Goal: Task Accomplishment & Management: Manage account settings

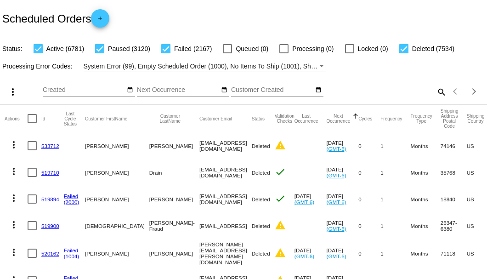
click at [435, 99] on mat-icon "search" at bounding box center [440, 91] width 11 height 14
click at [433, 94] on input "Search" at bounding box center [385, 89] width 121 height 7
paste input "884435"
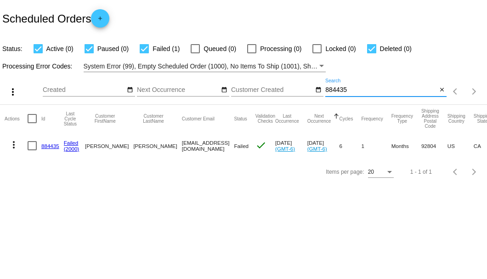
type input "884435"
click at [50, 143] on link "884435" at bounding box center [50, 146] width 18 height 6
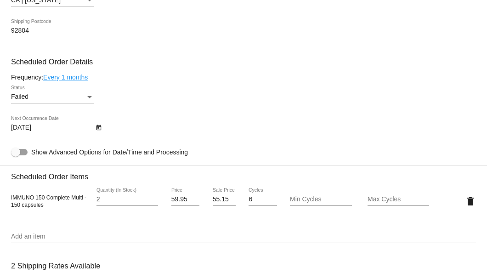
scroll to position [551, 0]
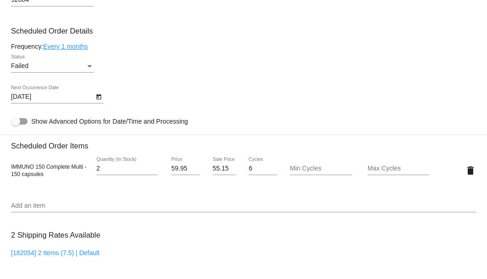
click at [84, 67] on div "Failed" at bounding box center [48, 65] width 74 height 7
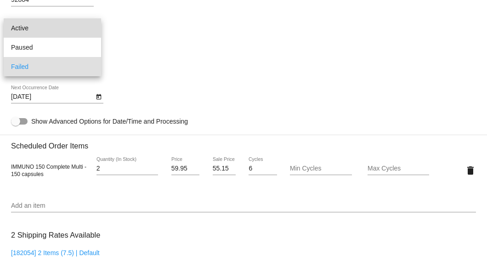
click at [77, 29] on span "Active" at bounding box center [52, 27] width 83 height 19
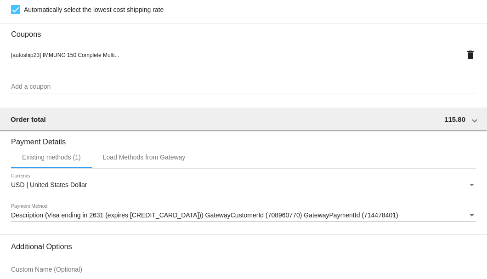
scroll to position [912, 0]
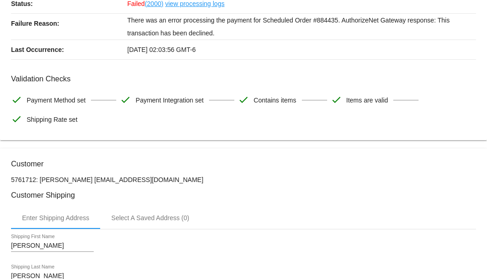
scroll to position [0, 0]
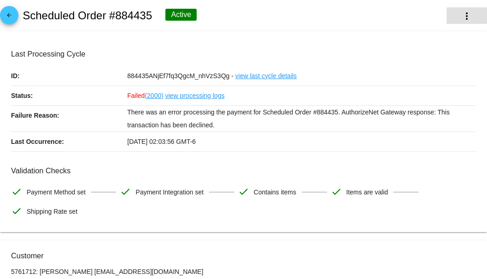
click at [461, 17] on mat-icon "more_vert" at bounding box center [466, 16] width 11 height 11
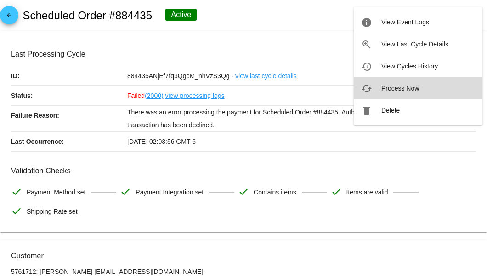
click at [396, 90] on span "Process Now" at bounding box center [400, 87] width 38 height 7
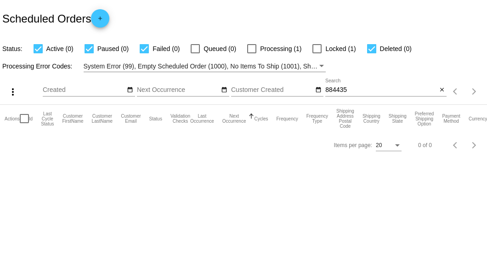
click at [361, 90] on input "884435" at bounding box center [381, 89] width 112 height 7
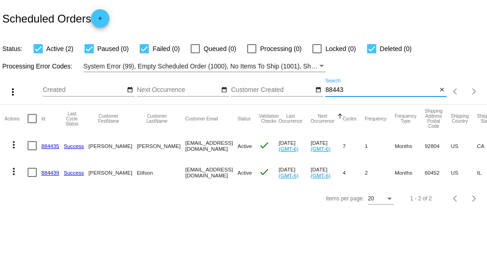
type input "884435"
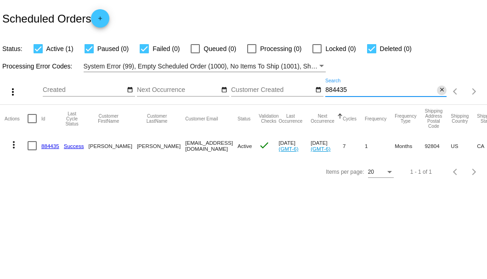
click at [440, 90] on mat-icon "close" at bounding box center [441, 89] width 6 height 7
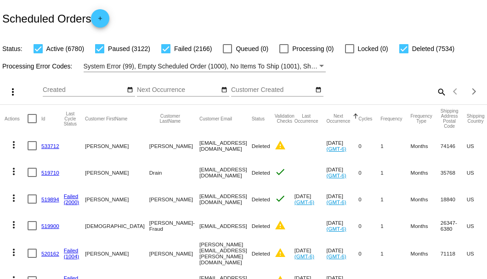
click at [440, 99] on mat-icon "search" at bounding box center [440, 91] width 11 height 14
click at [433, 94] on input "Search" at bounding box center [385, 89] width 121 height 7
paste input "bennett5528@yahoo.com"
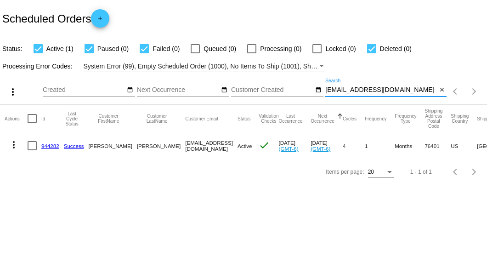
type input "bennett5528@yahoo.com"
click at [51, 146] on link "944282" at bounding box center [50, 146] width 18 height 6
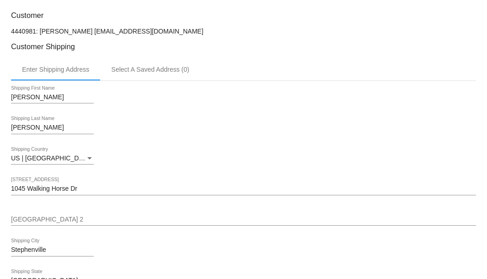
scroll to position [122, 0]
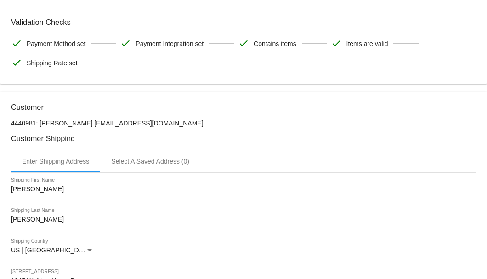
drag, startPoint x: 159, startPoint y: 121, endPoint x: 87, endPoint y: 123, distance: 72.1
click at [87, 123] on p "4440981: Bradley Bennett bennett5528@yahoo.com" at bounding box center [243, 122] width 465 height 7
copy p "bennett5528@yahoo.com"
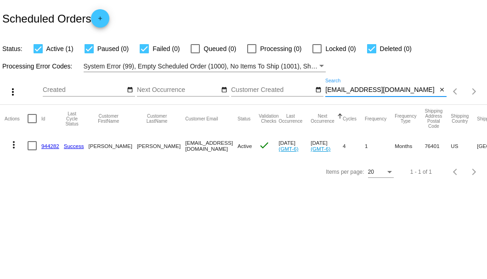
drag, startPoint x: 409, startPoint y: 90, endPoint x: 323, endPoint y: 91, distance: 85.4
click at [323, 91] on div "more_vert Sep Jan Feb Mar Apr 1" at bounding box center [243, 88] width 487 height 33
paste input "illybruce99@live"
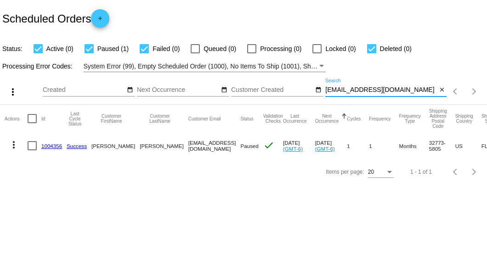
type input "[EMAIL_ADDRESS][DOMAIN_NAME]"
click at [54, 143] on link "1004356" at bounding box center [51, 146] width 21 height 6
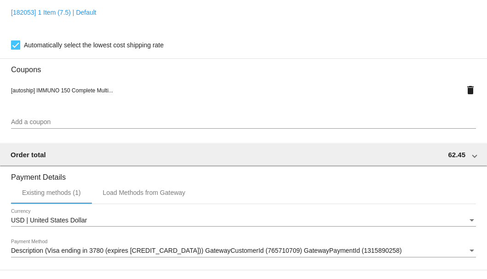
scroll to position [886, 0]
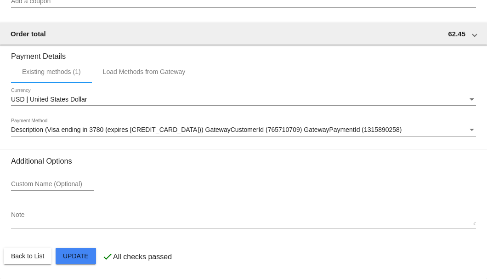
click at [48, 217] on textarea "Note" at bounding box center [243, 218] width 465 height 15
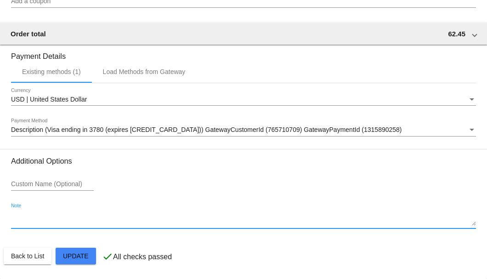
click at [19, 222] on textarea "Note" at bounding box center [243, 218] width 465 height 15
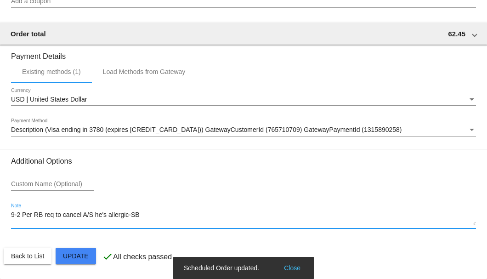
type textarea "9-2 Per RB req to cancel A/S he's allergic-SB"
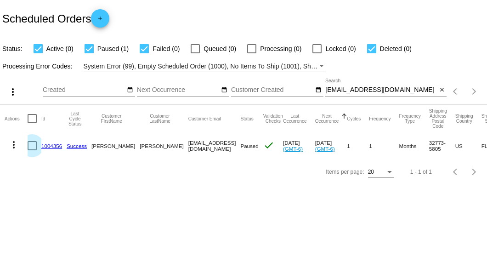
click at [34, 148] on div at bounding box center [32, 145] width 9 height 9
click at [32, 150] on input "checkbox" at bounding box center [32, 150] width 0 height 0
checkbox input "true"
click at [14, 144] on mat-icon "more_vert" at bounding box center [13, 144] width 11 height 11
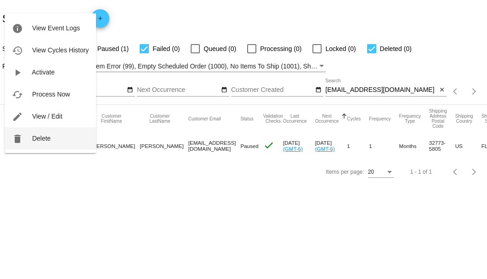
click at [40, 136] on span "Delete" at bounding box center [41, 137] width 18 height 7
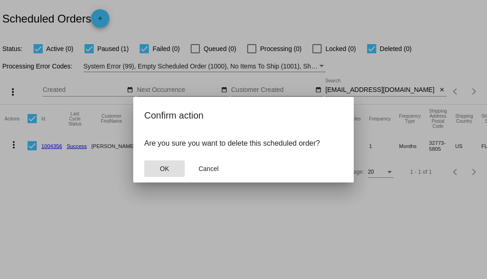
click at [164, 172] on span "OK" at bounding box center [164, 168] width 9 height 7
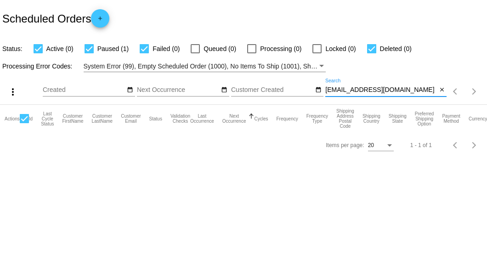
click at [427, 93] on input "[EMAIL_ADDRESS][DOMAIN_NAME]" at bounding box center [381, 89] width 112 height 7
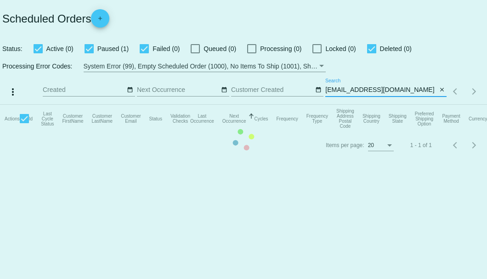
type input "[EMAIL_ADDRESS][DOMAIN_NAME]"
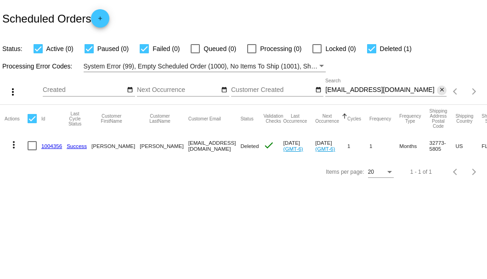
click at [442, 88] on mat-icon "close" at bounding box center [441, 89] width 6 height 7
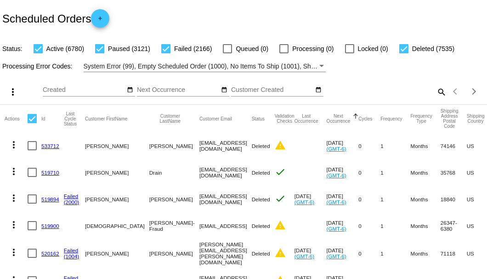
click at [439, 99] on mat-icon "search" at bounding box center [440, 91] width 11 height 14
click at [434, 96] on div "Search" at bounding box center [385, 87] width 121 height 18
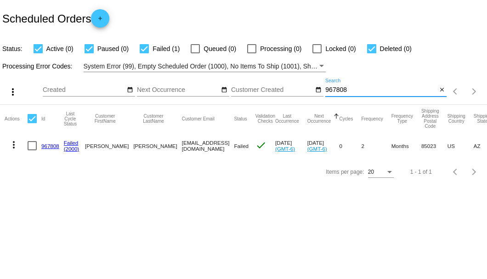
type input "967808"
click at [51, 148] on link "967808" at bounding box center [50, 146] width 18 height 6
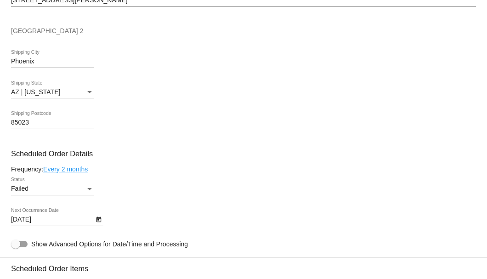
scroll to position [520, 0]
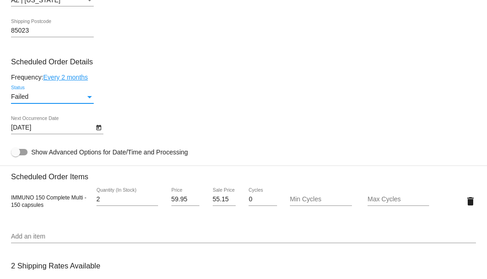
click at [91, 96] on div "Status" at bounding box center [89, 97] width 5 height 2
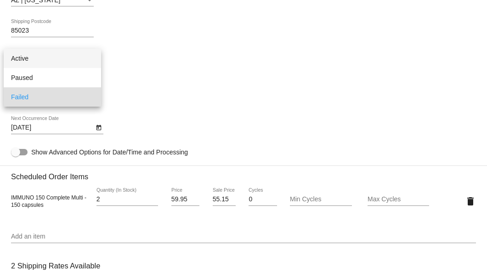
click at [81, 62] on span "Active" at bounding box center [52, 58] width 83 height 19
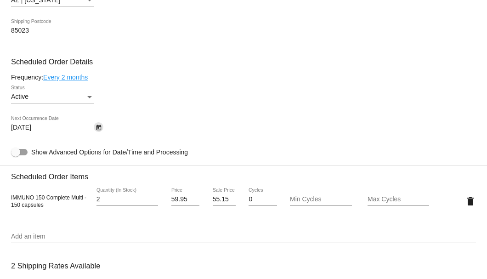
click at [99, 125] on icon "Open calendar" at bounding box center [98, 127] width 6 height 11
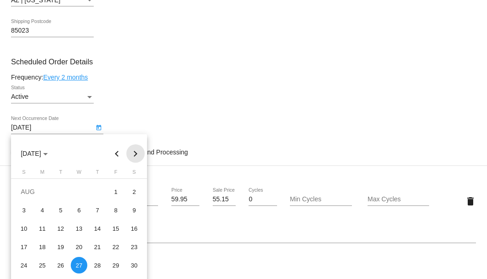
click at [136, 153] on button "Next month" at bounding box center [135, 153] width 18 height 18
click at [84, 212] on div "3" at bounding box center [79, 210] width 17 height 17
type input "[DATE]"
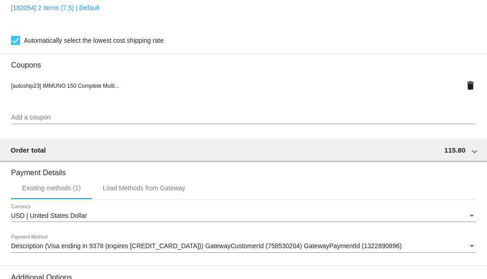
scroll to position [912, 0]
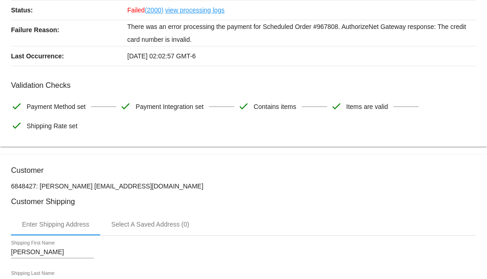
scroll to position [0, 0]
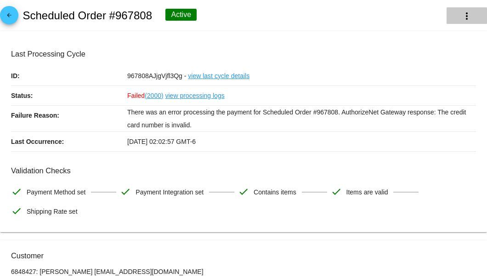
click at [454, 15] on button "more_vert" at bounding box center [466, 15] width 40 height 17
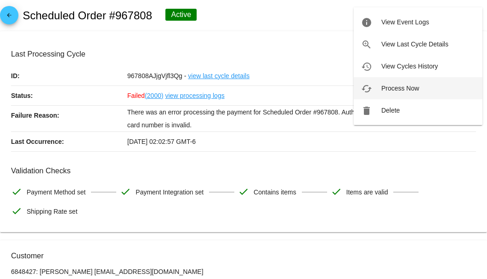
click at [416, 89] on span "Process Now" at bounding box center [400, 87] width 38 height 7
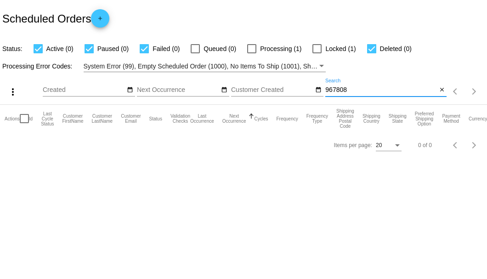
click at [348, 92] on input "967808" at bounding box center [381, 89] width 112 height 7
type input "967808"
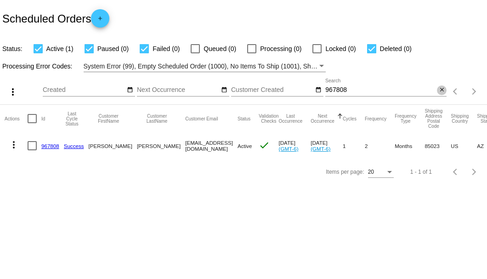
click at [438, 91] on mat-icon "close" at bounding box center [441, 89] width 6 height 7
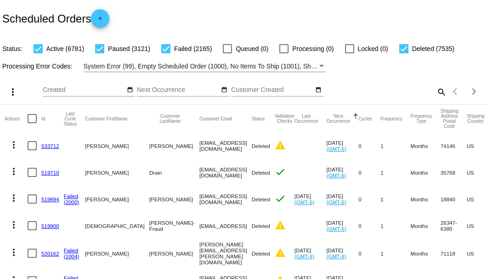
click at [436, 99] on mat-icon "search" at bounding box center [440, 91] width 11 height 14
click at [436, 94] on input "Search" at bounding box center [385, 89] width 121 height 7
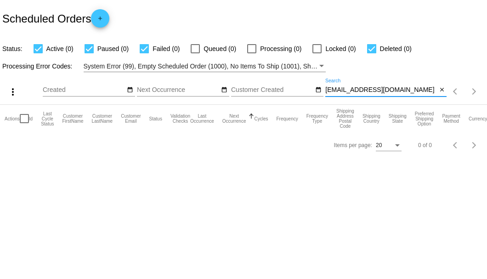
click at [414, 92] on input "mbradb7@gmail.com" at bounding box center [381, 89] width 112 height 7
type input "m"
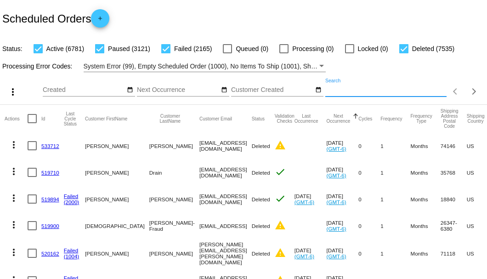
click at [360, 94] on input "Search" at bounding box center [385, 89] width 121 height 7
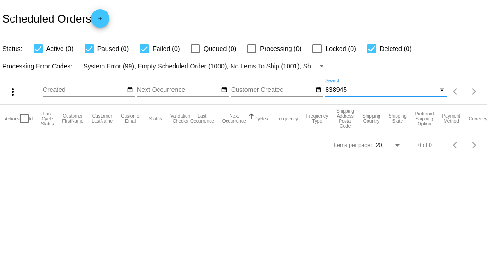
click at [337, 92] on input "838945" at bounding box center [381, 89] width 112 height 7
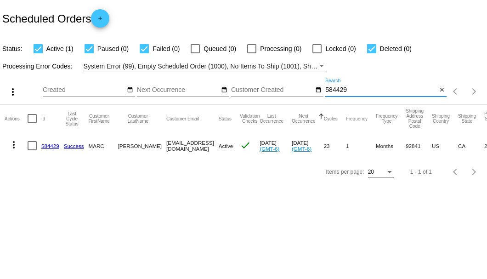
type input "584429"
click at [48, 145] on link "584429" at bounding box center [50, 146] width 18 height 6
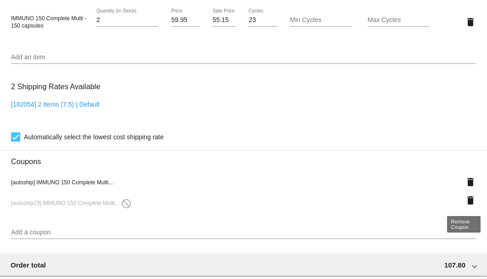
scroll to position [581, 0]
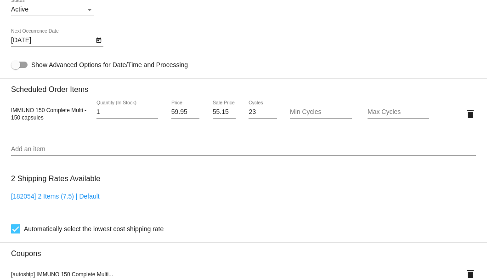
type input "1"
click at [152, 113] on input "1" at bounding box center [127, 111] width 62 height 7
drag, startPoint x: 211, startPoint y: 111, endPoint x: 226, endPoint y: 111, distance: 14.7
click at [226, 111] on input "55.15" at bounding box center [224, 111] width 23 height 7
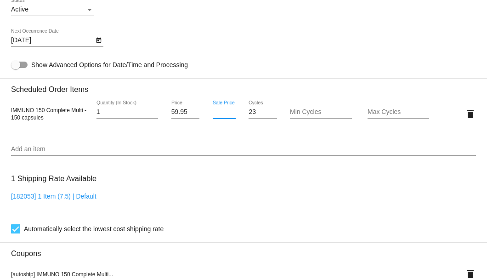
scroll to position [765, 0]
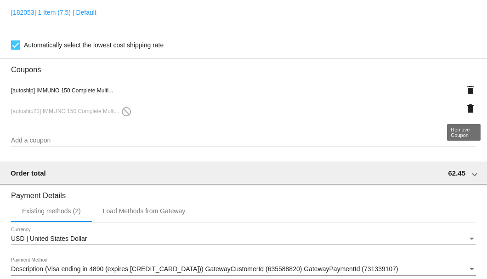
click at [465, 107] on mat-icon "delete" at bounding box center [470, 108] width 11 height 11
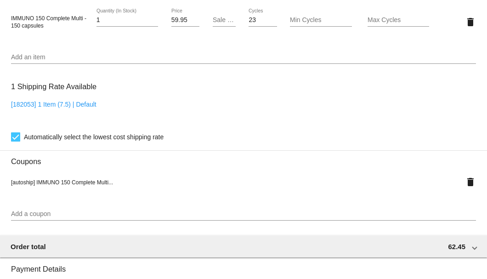
scroll to position [612, 0]
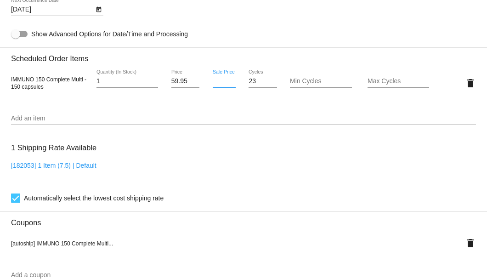
click at [217, 78] on input "Sale Price" at bounding box center [224, 81] width 23 height 7
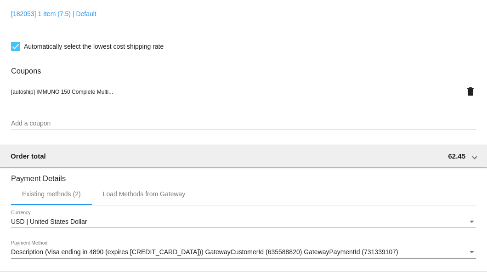
scroll to position [886, 0]
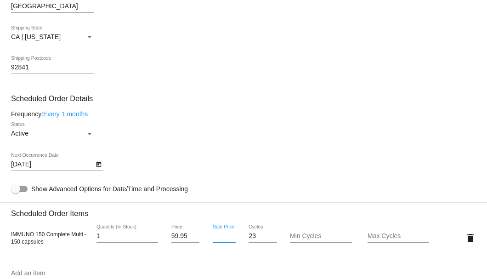
scroll to position [427, 0]
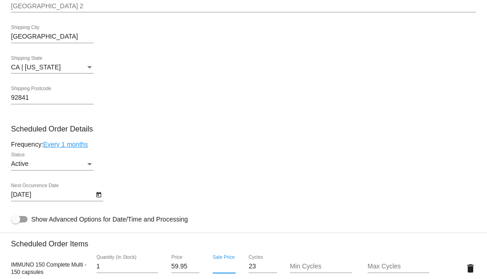
click at [91, 166] on mat-card "Customer 3513802: MARC JOHNSON motomarc65@gmail.com Customer Shipping Enter Shi…" at bounding box center [243, 262] width 487 height 950
click at [91, 162] on div "Status" at bounding box center [89, 163] width 8 height 7
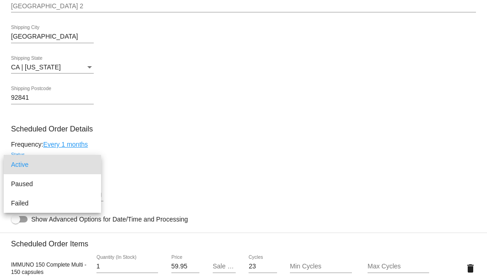
click at [163, 162] on div at bounding box center [243, 139] width 487 height 279
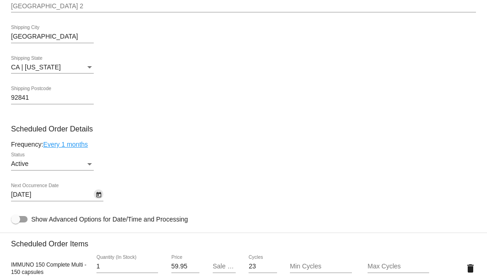
click at [98, 196] on icon "Open calendar" at bounding box center [98, 194] width 6 height 11
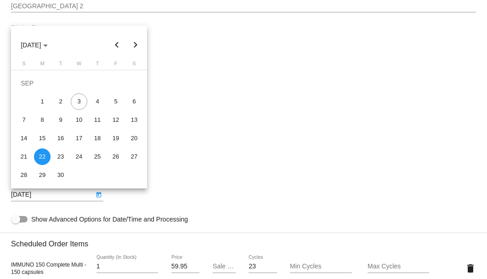
click at [169, 179] on div at bounding box center [243, 139] width 487 height 279
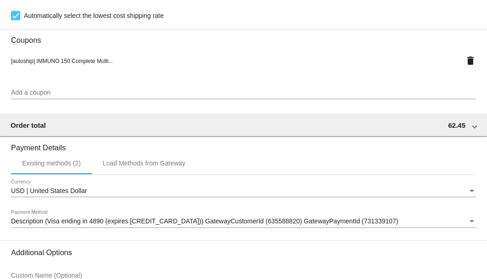
scroll to position [886, 0]
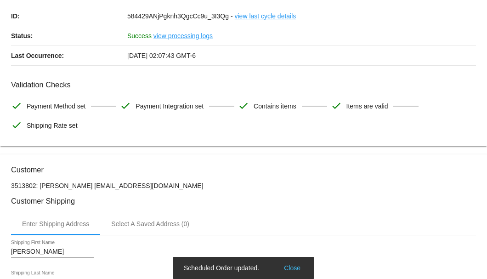
scroll to position [0, 0]
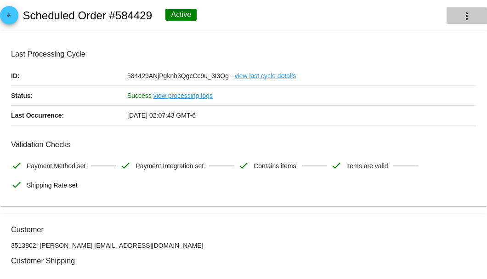
click at [465, 13] on mat-icon "more_vert" at bounding box center [466, 16] width 11 height 11
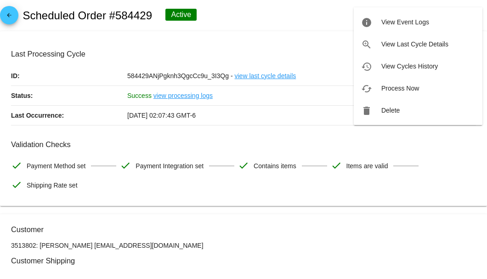
click at [304, 32] on div at bounding box center [243, 139] width 487 height 279
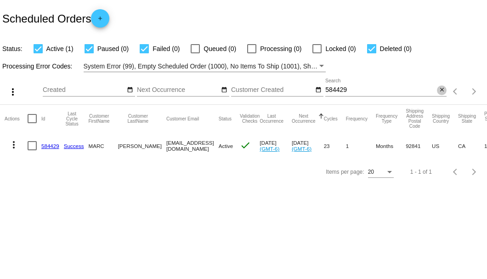
click at [439, 90] on mat-icon "close" at bounding box center [441, 89] width 6 height 7
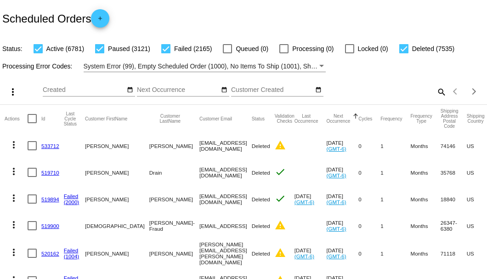
click at [436, 99] on mat-icon "search" at bounding box center [440, 91] width 11 height 14
click at [436, 94] on input "Search" at bounding box center [385, 89] width 121 height 7
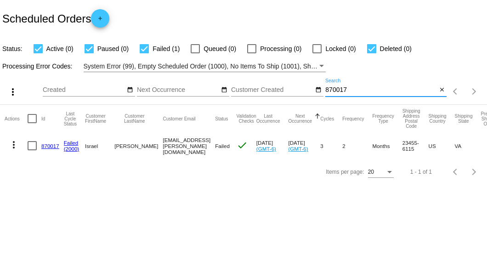
type input "870017"
click at [51, 147] on link "870017" at bounding box center [50, 146] width 18 height 6
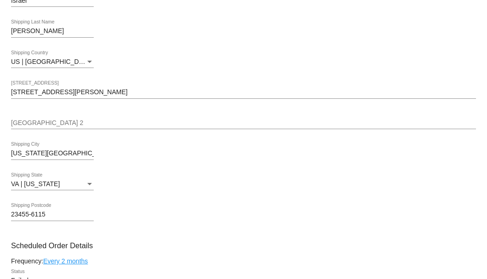
scroll to position [459, 0]
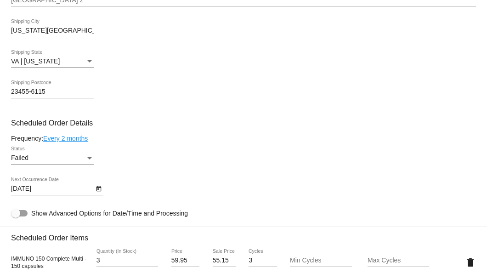
click at [92, 158] on div "Status" at bounding box center [89, 157] width 8 height 7
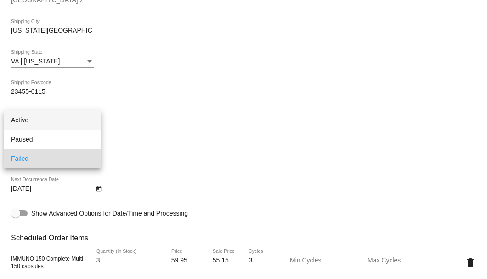
click at [74, 119] on span "Active" at bounding box center [52, 119] width 83 height 19
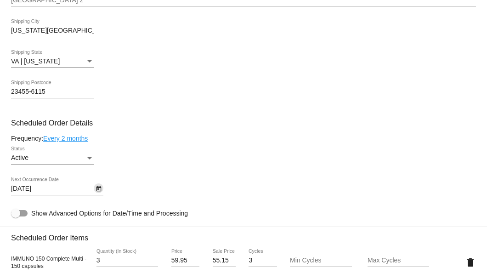
click at [98, 191] on icon "Open calendar" at bounding box center [98, 188] width 6 height 11
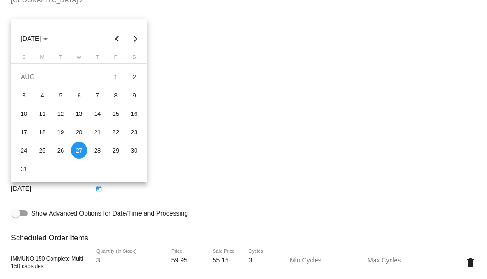
click at [136, 38] on button "Next month" at bounding box center [135, 38] width 18 height 18
click at [78, 95] on div "3" at bounding box center [79, 95] width 17 height 17
type input "9/3/2025"
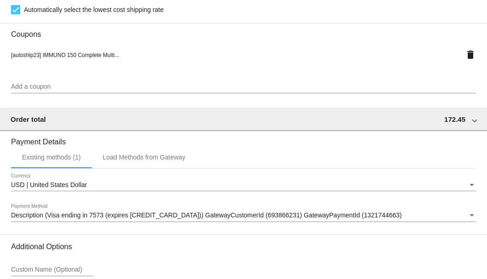
scroll to position [912, 0]
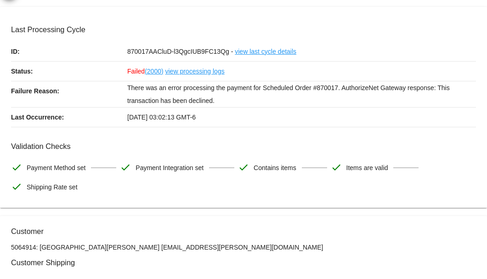
scroll to position [0, 0]
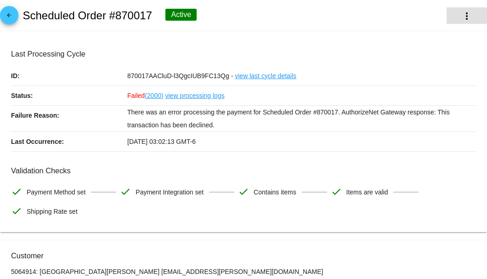
click at [460, 22] on button "more_vert" at bounding box center [466, 15] width 40 height 17
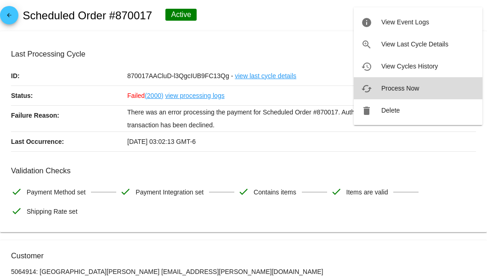
click at [398, 91] on button "cached Process Now" at bounding box center [417, 88] width 129 height 22
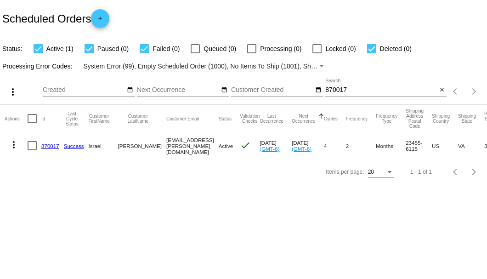
drag, startPoint x: 142, startPoint y: 142, endPoint x: 193, endPoint y: 146, distance: 50.7
click at [193, 146] on mat-row "more_vert 870017 Success [GEOGRAPHIC_DATA][PERSON_NAME][GEOGRAPHIC_DATA] [EMAIL…" at bounding box center [328, 145] width 646 height 27
copy mat-row "[EMAIL_ADDRESS][PERSON_NAME][DOMAIN_NAME]"
click at [440, 92] on mat-icon "close" at bounding box center [441, 89] width 6 height 7
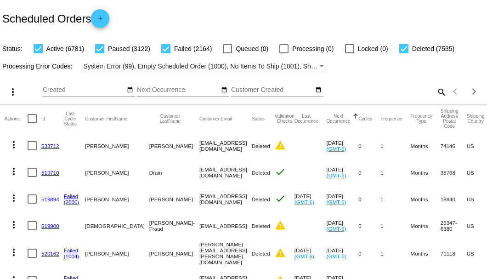
click at [435, 99] on mat-icon "search" at bounding box center [440, 91] width 11 height 14
click at [433, 94] on input "Search" at bounding box center [385, 89] width 121 height 7
type input "8"
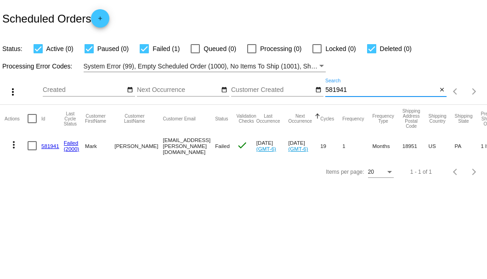
type input "581941"
click at [33, 147] on div at bounding box center [32, 145] width 9 height 9
click at [32, 150] on input "checkbox" at bounding box center [32, 150] width 0 height 0
checkbox input "true"
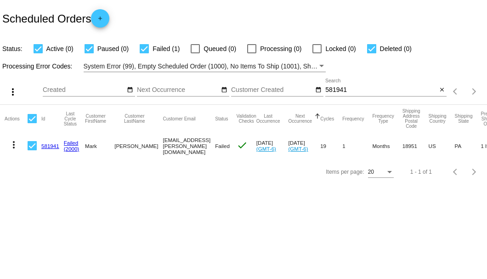
click at [15, 146] on mat-icon "more_vert" at bounding box center [13, 144] width 11 height 11
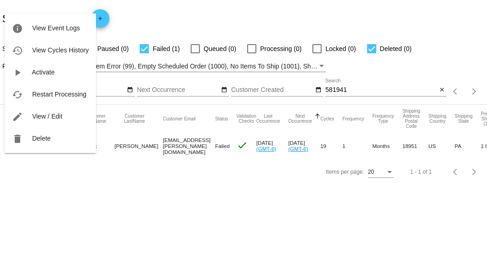
click at [2, 159] on div at bounding box center [243, 139] width 487 height 279
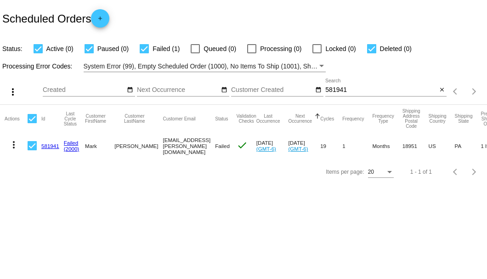
click at [46, 146] on link "581941" at bounding box center [50, 146] width 18 height 6
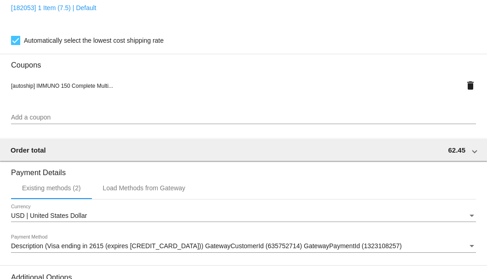
scroll to position [912, 0]
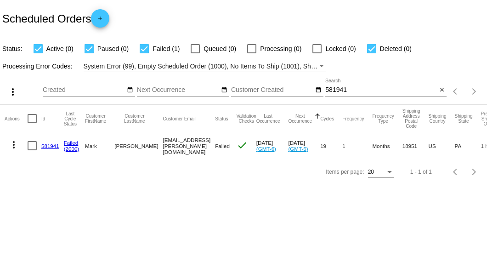
drag, startPoint x: 148, startPoint y: 145, endPoint x: 215, endPoint y: 144, distance: 67.0
click at [215, 144] on mat-row "more_vert 581941 Failed (2000) Mark Rotenberger mark.rotenberger@qvc.com Failed…" at bounding box center [326, 145] width 643 height 27
copy mat-row "[EMAIL_ADDRESS][PERSON_NAME][DOMAIN_NAME]"
click at [30, 145] on div at bounding box center [32, 145] width 9 height 9
click at [32, 150] on input "checkbox" at bounding box center [32, 150] width 0 height 0
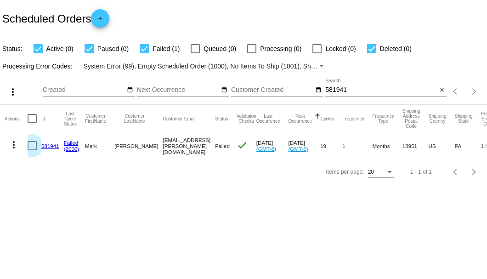
checkbox input "true"
click at [11, 144] on mat-icon "more_vert" at bounding box center [13, 144] width 11 height 11
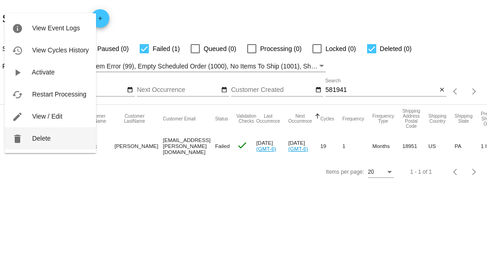
click at [39, 139] on span "Delete" at bounding box center [41, 137] width 18 height 7
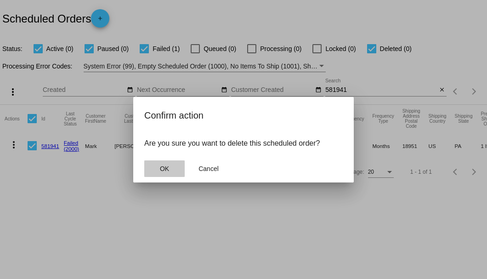
click at [164, 167] on span "OK" at bounding box center [164, 168] width 9 height 7
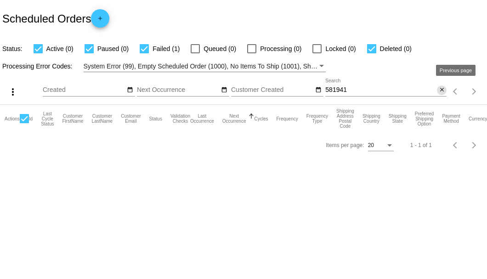
click at [440, 93] on mat-icon "close" at bounding box center [441, 89] width 6 height 7
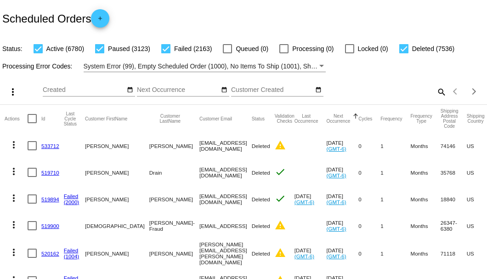
click at [435, 99] on mat-icon "search" at bounding box center [440, 91] width 11 height 14
click at [435, 94] on input "Search" at bounding box center [385, 89] width 121 height 7
type input "8"
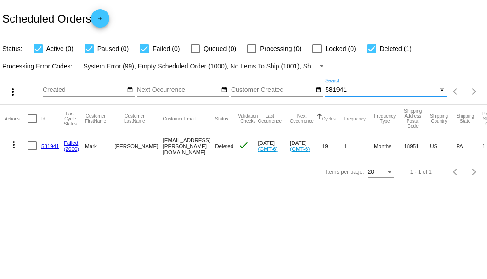
type input "581941"
drag, startPoint x: 150, startPoint y: 147, endPoint x: 214, endPoint y: 146, distance: 63.8
click at [214, 146] on mat-cell "[EMAIL_ADDRESS][PERSON_NAME][DOMAIN_NAME]" at bounding box center [189, 145] width 52 height 27
copy mat-cell "[EMAIL_ADDRESS][PERSON_NAME][DOMAIN_NAME]"
click at [444, 91] on mat-icon "close" at bounding box center [441, 89] width 6 height 7
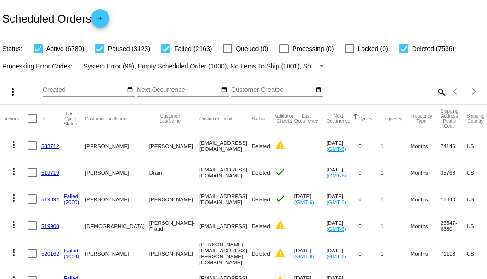
click at [436, 99] on mat-icon "search" at bounding box center [440, 91] width 11 height 14
click at [436, 94] on input "Search" at bounding box center [385, 89] width 121 height 7
paste input "sbscraig@gmail.com"
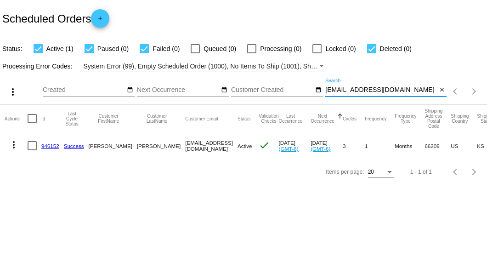
type input "sbscraig@gmail.com"
click at [50, 140] on mat-cell "946152" at bounding box center [52, 145] width 22 height 27
click at [50, 143] on link "946152" at bounding box center [50, 146] width 18 height 6
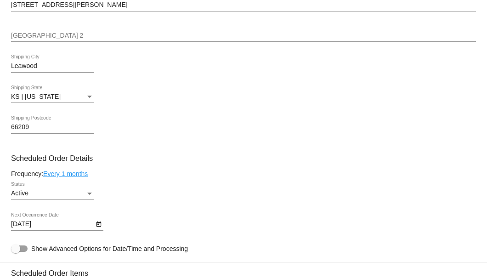
scroll to position [520, 0]
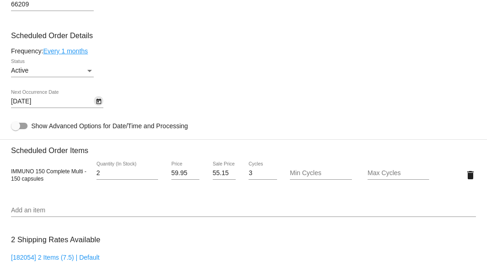
click at [98, 104] on icon "Open calendar" at bounding box center [98, 101] width 6 height 11
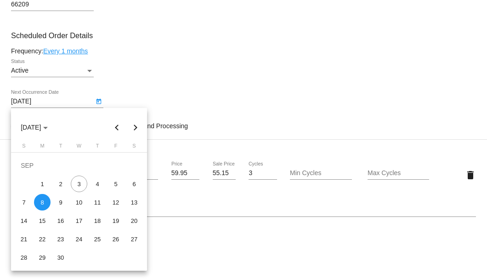
click at [136, 129] on button "Next month" at bounding box center [135, 127] width 18 height 18
click at [78, 184] on div "8" at bounding box center [79, 183] width 17 height 17
type input "10/8/2025"
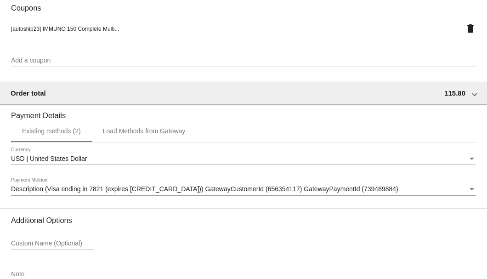
scroll to position [886, 0]
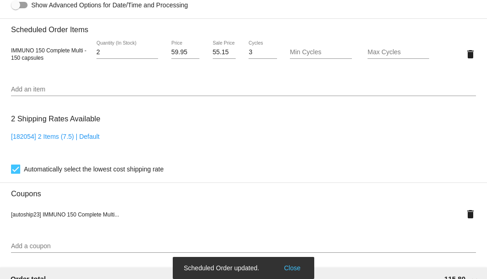
scroll to position [519, 0]
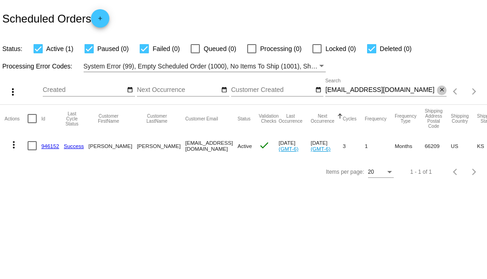
click at [441, 92] on mat-icon "close" at bounding box center [441, 89] width 6 height 7
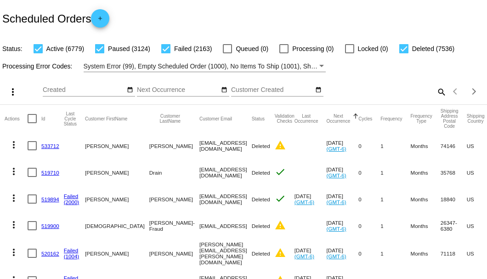
click at [435, 99] on mat-icon "search" at bounding box center [440, 91] width 11 height 14
click at [435, 94] on input "Search" at bounding box center [385, 89] width 121 height 7
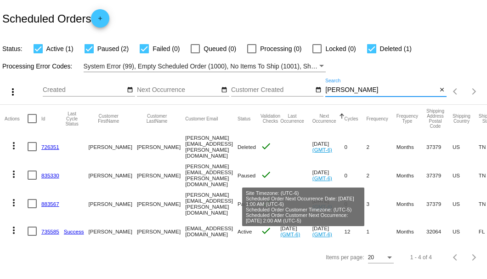
scroll to position [16, 0]
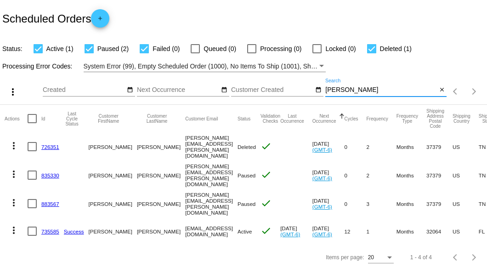
type input "[PERSON_NAME]"
click at [50, 233] on link "735585" at bounding box center [50, 231] width 18 height 6
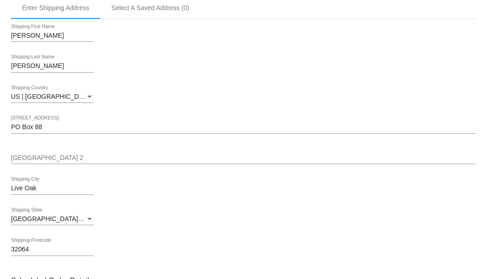
scroll to position [153, 0]
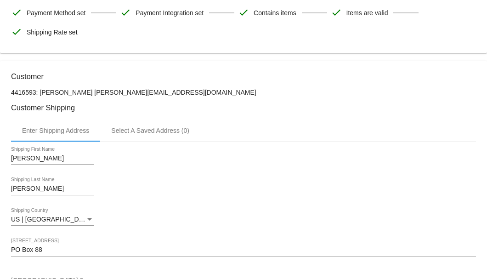
drag, startPoint x: 146, startPoint y: 91, endPoint x: 92, endPoint y: 91, distance: 53.7
click at [92, 91] on p "4416593: Yolanda Tanksley ytanksley@aol.com" at bounding box center [243, 92] width 465 height 7
copy p "[EMAIL_ADDRESS][DOMAIN_NAME]"
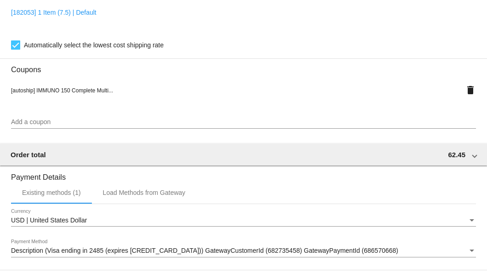
scroll to position [886, 0]
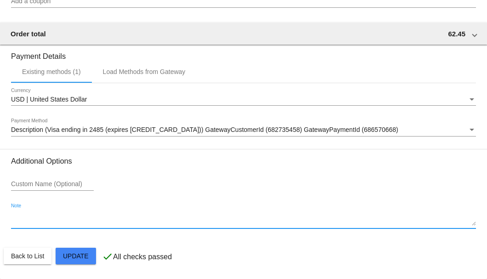
click at [44, 222] on textarea "Note" at bounding box center [243, 218] width 465 height 15
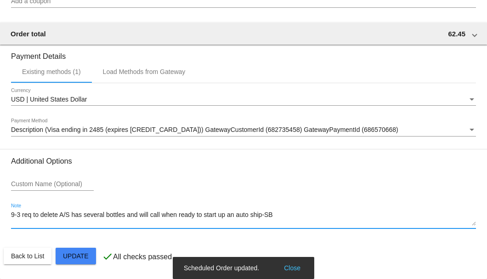
type textarea "9-3 req to delete A/S has several bottles and will call when ready to start up …"
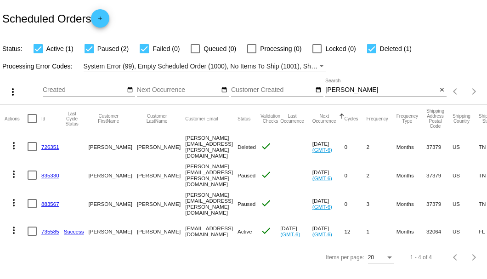
click at [32, 226] on div at bounding box center [32, 230] width 9 height 9
click at [32, 235] on input "checkbox" at bounding box center [32, 235] width 0 height 0
checkbox input "true"
click at [11, 224] on mat-icon "more_vert" at bounding box center [13, 229] width 11 height 11
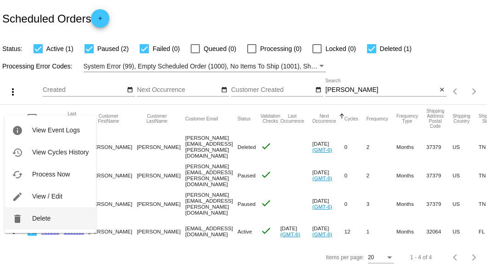
click at [48, 214] on button "delete Delete" at bounding box center [50, 218] width 91 height 22
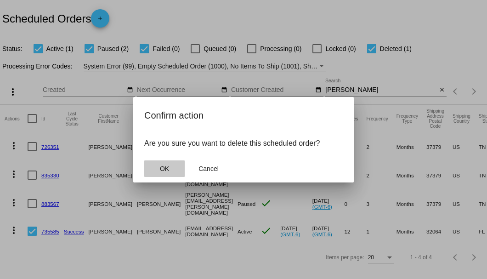
click at [167, 160] on button "OK" at bounding box center [164, 168] width 40 height 17
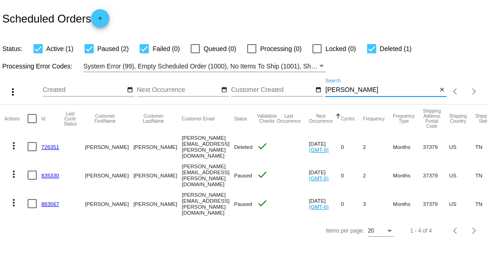
click at [357, 91] on input "[PERSON_NAME]" at bounding box center [381, 89] width 112 height 7
type input "[PERSON_NAME]"
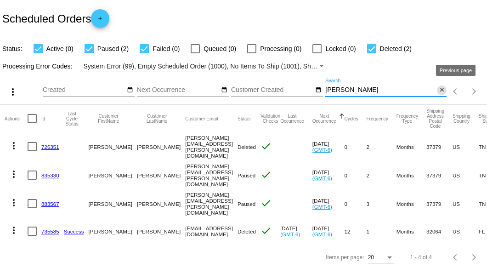
click at [439, 91] on mat-icon "close" at bounding box center [441, 89] width 6 height 7
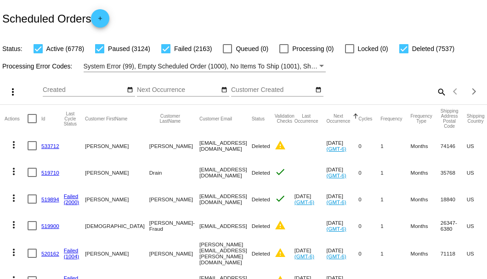
click at [440, 99] on mat-icon "search" at bounding box center [440, 91] width 11 height 14
click at [440, 94] on input "Search" at bounding box center [385, 89] width 121 height 7
paste input "[EMAIL_ADDRESS][DOMAIN_NAME]"
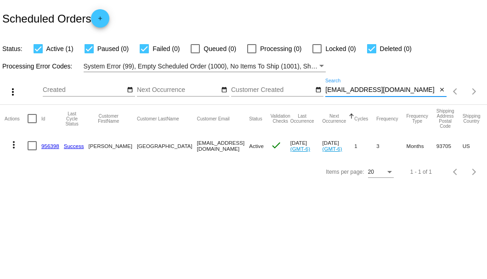
type input "[EMAIL_ADDRESS][DOMAIN_NAME]"
click at [46, 146] on link "956398" at bounding box center [50, 146] width 18 height 6
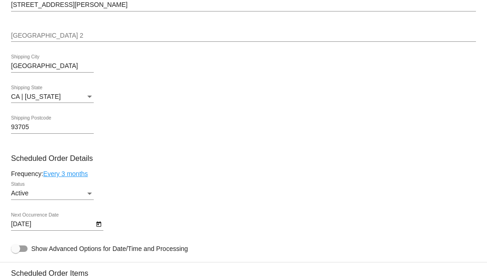
scroll to position [489, 0]
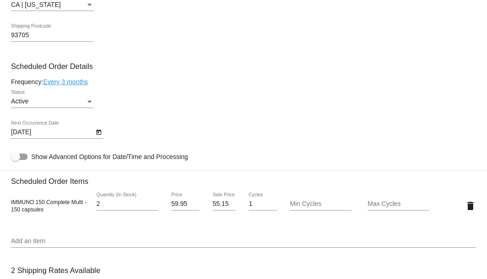
click at [78, 84] on link "Every 3 months" at bounding box center [65, 81] width 45 height 7
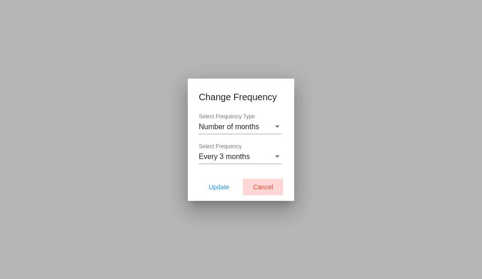
click at [265, 190] on span "Cancel" at bounding box center [263, 186] width 20 height 7
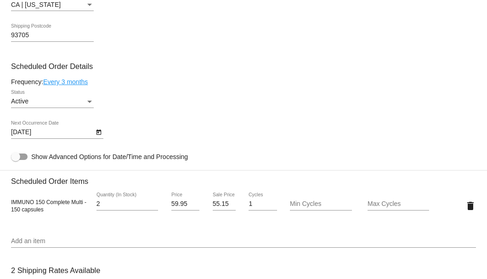
click at [87, 82] on link "Every 3 months" at bounding box center [65, 81] width 45 height 7
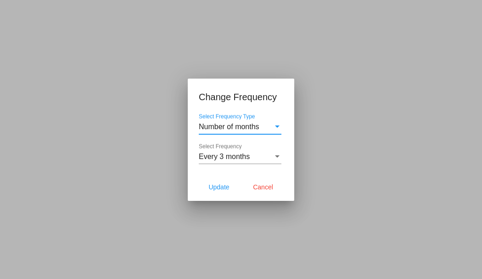
click at [252, 155] on div "Every 3 months" at bounding box center [236, 156] width 74 height 8
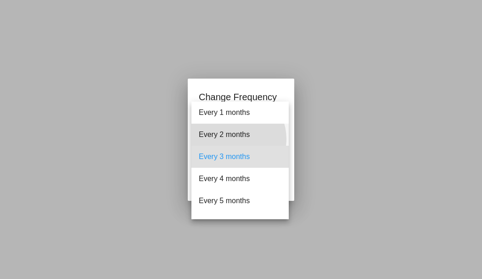
click at [233, 139] on span "Every 2 months" at bounding box center [240, 134] width 83 height 22
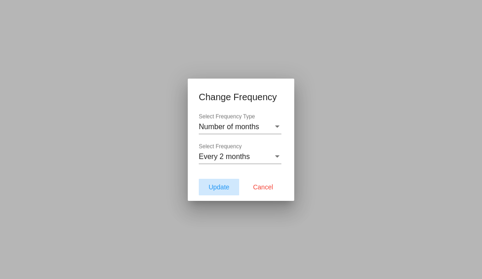
click at [220, 186] on span "Update" at bounding box center [218, 186] width 21 height 7
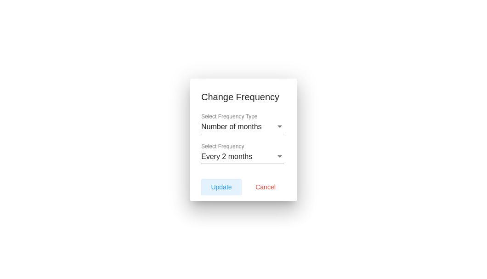
type input "[DATE]"
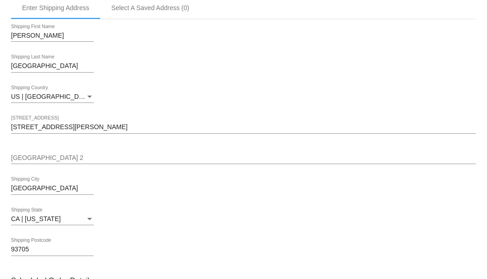
scroll to position [122, 0]
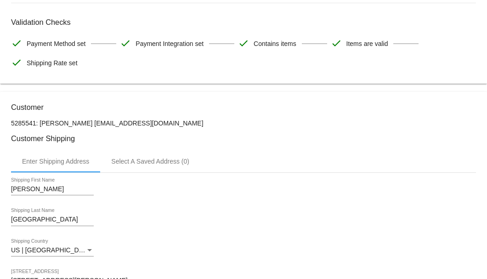
drag, startPoint x: 178, startPoint y: 121, endPoint x: 135, endPoint y: 121, distance: 42.7
click at [135, 121] on p "5285541: [PERSON_NAME] [EMAIL_ADDRESS][DOMAIN_NAME]" at bounding box center [243, 122] width 465 height 7
drag, startPoint x: 180, startPoint y: 123, endPoint x: 105, endPoint y: 118, distance: 75.4
click at [105, 119] on p "5285541: [PERSON_NAME] [EMAIL_ADDRESS][DOMAIN_NAME]" at bounding box center [243, 122] width 465 height 7
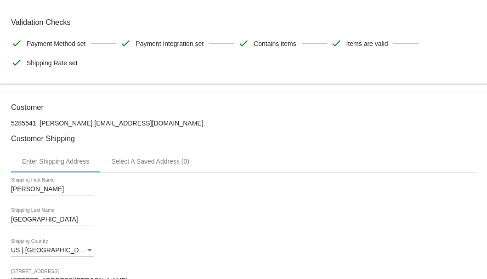
copy p "[EMAIL_ADDRESS][DOMAIN_NAME]"
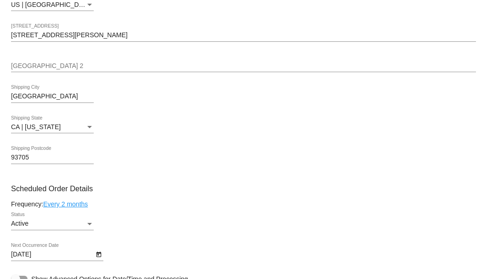
scroll to position [459, 0]
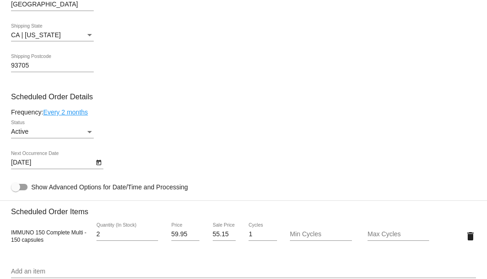
click at [243, 138] on div "Active Status" at bounding box center [243, 133] width 465 height 26
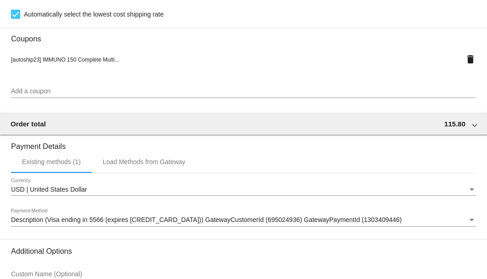
scroll to position [886, 0]
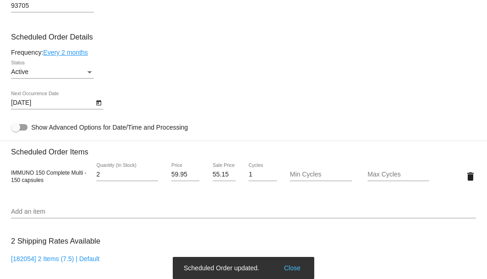
scroll to position [427, 0]
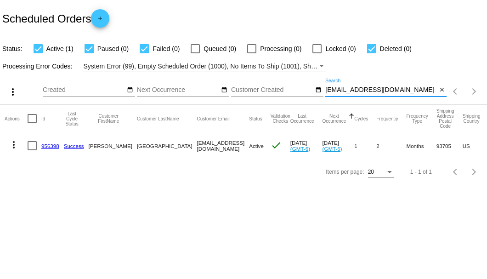
drag, startPoint x: 409, startPoint y: 89, endPoint x: 323, endPoint y: 94, distance: 86.0
click at [323, 94] on div "more_vert Sep Jan Feb Mar Apr 1" at bounding box center [243, 88] width 487 height 33
paste input "568535"
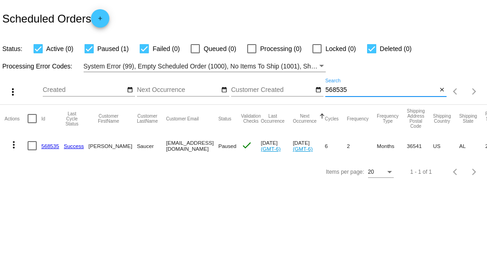
type input "568535"
click at [34, 143] on div at bounding box center [32, 145] width 9 height 9
click at [32, 150] on input "checkbox" at bounding box center [32, 150] width 0 height 0
checkbox input "true"
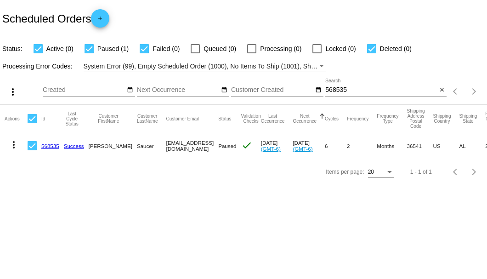
click at [14, 144] on mat-icon "more_vert" at bounding box center [13, 144] width 11 height 11
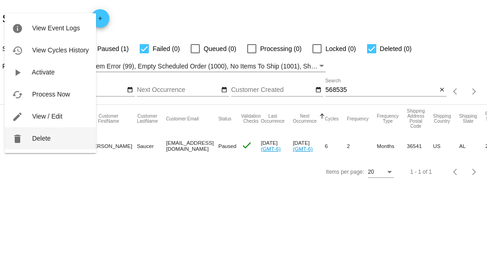
click at [35, 138] on span "Delete" at bounding box center [41, 137] width 18 height 7
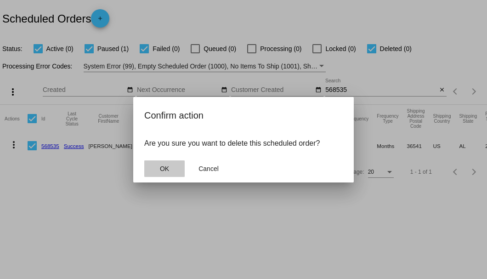
click at [158, 165] on button "OK" at bounding box center [164, 168] width 40 height 17
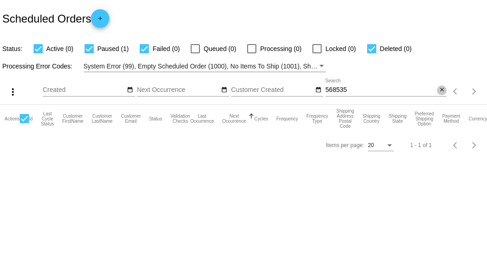
click at [442, 92] on mat-icon "close" at bounding box center [441, 89] width 6 height 7
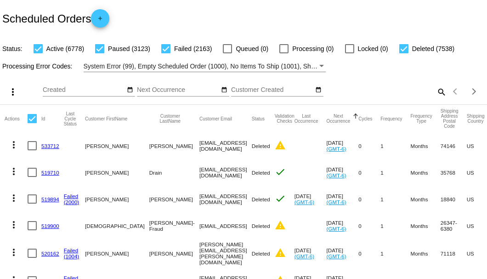
click at [438, 99] on mat-icon "search" at bounding box center [440, 91] width 11 height 14
click at [438, 94] on input "Search" at bounding box center [385, 89] width 121 height 7
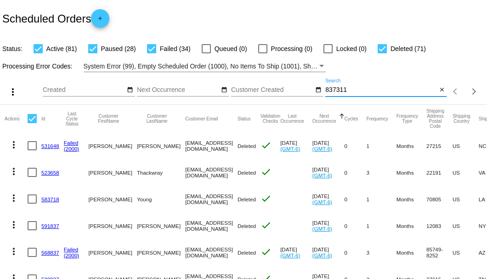
type input "837311"
click at [153, 49] on div at bounding box center [151, 48] width 9 height 9
click at [151, 53] on input "Failed (34)" at bounding box center [151, 53] width 0 height 0
checkbox input "false"
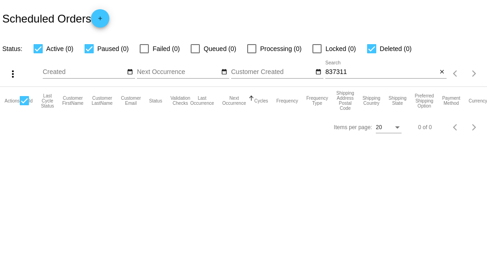
click at [369, 48] on div at bounding box center [371, 48] width 9 height 9
click at [371, 53] on input "Deleted (0)" at bounding box center [371, 53] width 0 height 0
checkbox input "false"
click at [343, 73] on input "837311" at bounding box center [381, 71] width 112 height 7
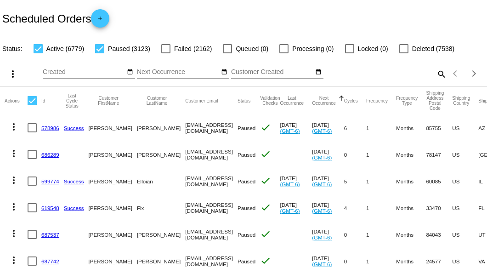
click at [437, 81] on mat-icon "search" at bounding box center [440, 74] width 11 height 14
click at [433, 76] on input "Search" at bounding box center [385, 71] width 121 height 7
paste input "foreveroses54@hotmail.com"
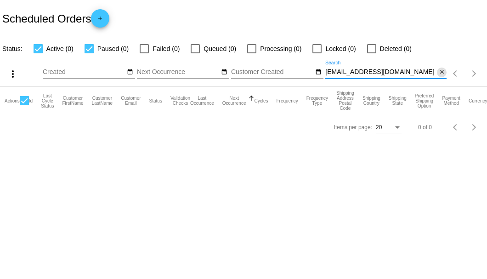
type input "foreveroses54@hotmail.com"
click at [442, 74] on mat-icon "close" at bounding box center [441, 71] width 6 height 7
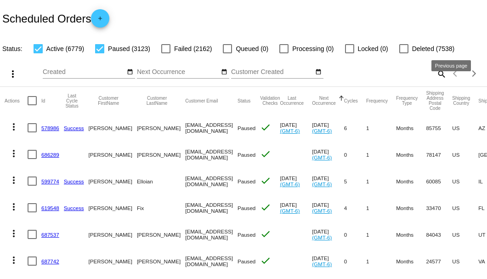
click at [435, 81] on mat-icon "search" at bounding box center [440, 74] width 11 height 14
click at [432, 76] on input "Search" at bounding box center [385, 71] width 121 height 7
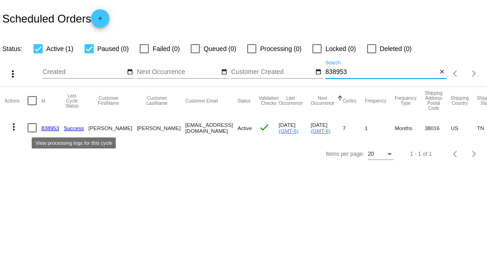
type input "838953"
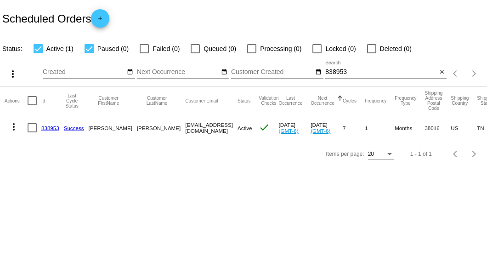
click at [52, 126] on link "838953" at bounding box center [50, 128] width 18 height 6
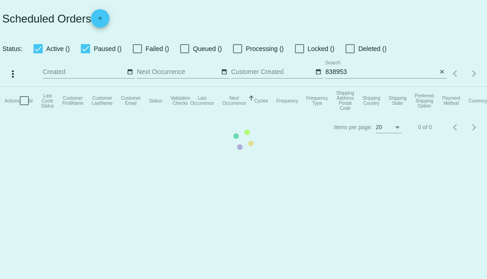
checkbox input "true"
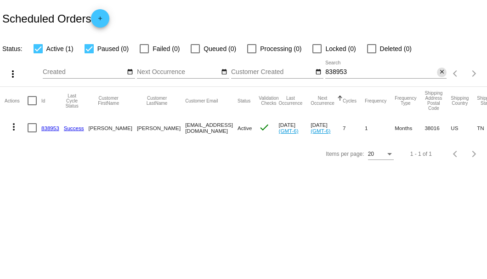
click at [442, 70] on mat-icon "close" at bounding box center [441, 71] width 6 height 7
click at [442, 70] on mat-icon "search" at bounding box center [440, 74] width 11 height 14
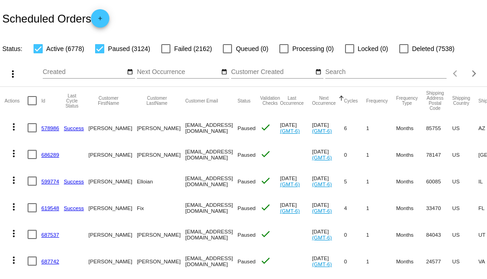
click at [333, 78] on div at bounding box center [385, 78] width 121 height 0
click at [333, 76] on input "Search" at bounding box center [385, 71] width 121 height 7
paste input "[PERSON_NAME][EMAIL_ADDRESS][PERSON_NAME][DOMAIN_NAME]"
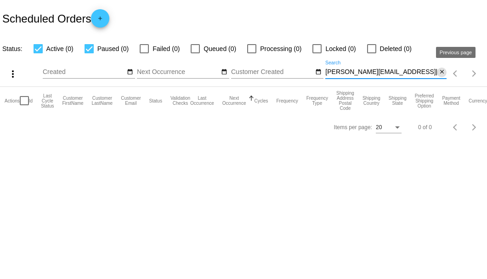
type input "[PERSON_NAME][EMAIL_ADDRESS][PERSON_NAME][DOMAIN_NAME]"
click at [441, 73] on mat-icon "close" at bounding box center [441, 71] width 6 height 7
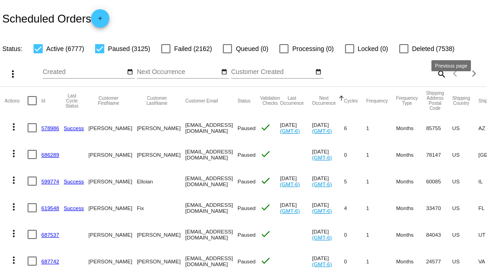
click at [437, 81] on mat-icon "search" at bounding box center [440, 74] width 11 height 14
click at [437, 76] on input "Search" at bounding box center [385, 71] width 121 height 7
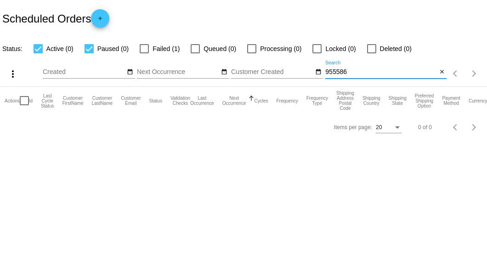
type input "955586"
click at [147, 50] on div at bounding box center [144, 48] width 9 height 9
click at [144, 53] on input "Failed (1)" at bounding box center [144, 53] width 0 height 0
checkbox input "true"
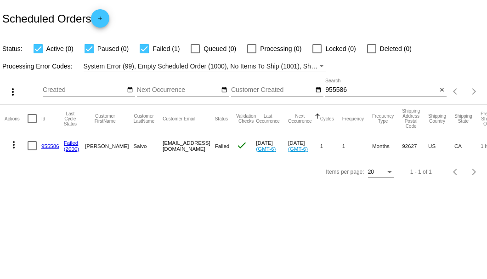
drag, startPoint x: 142, startPoint y: 146, endPoint x: 199, endPoint y: 146, distance: 56.9
click at [199, 146] on mat-row "more_vert 955586 Failed (2000) Paul Salvo paulsalvo4@gmail.com Failed check Jul…" at bounding box center [326, 145] width 642 height 27
copy mat-row "paulsalvo4@gmail.com"
click at [48, 146] on link "955586" at bounding box center [50, 146] width 18 height 6
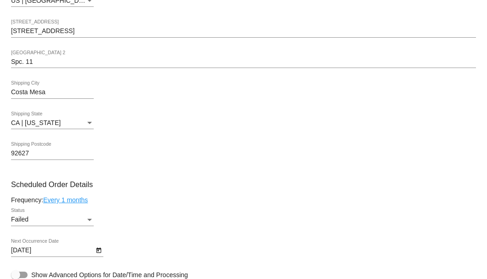
scroll to position [489, 0]
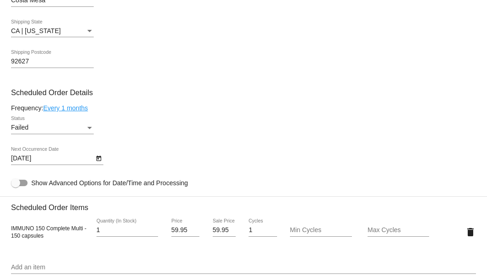
click at [88, 128] on div "Status" at bounding box center [89, 128] width 5 height 2
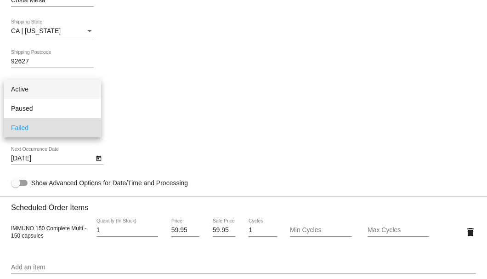
click at [64, 88] on span "Active" at bounding box center [52, 88] width 83 height 19
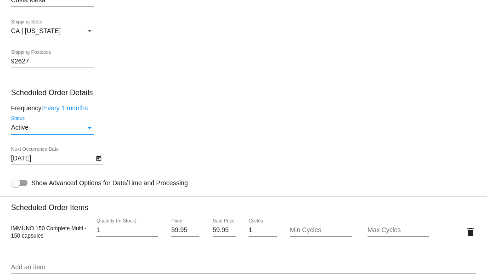
click at [98, 160] on icon "Open calendar" at bounding box center [98, 158] width 6 height 11
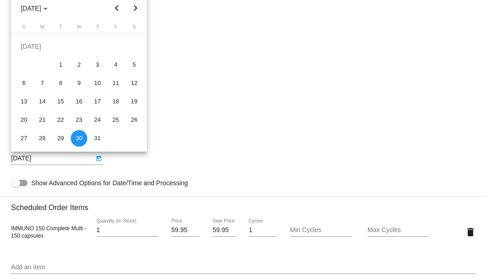
click at [134, 7] on button "Next month" at bounding box center [135, 8] width 18 height 18
click at [134, 9] on button "Next month" at bounding box center [135, 8] width 18 height 18
click at [75, 67] on div "3" at bounding box center [79, 64] width 17 height 17
type input "9/3/2025"
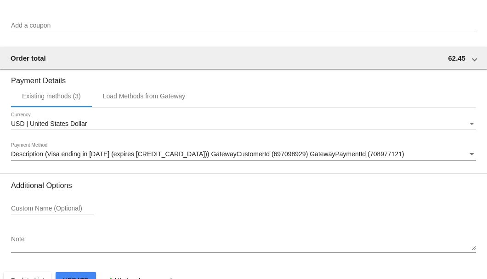
scroll to position [912, 0]
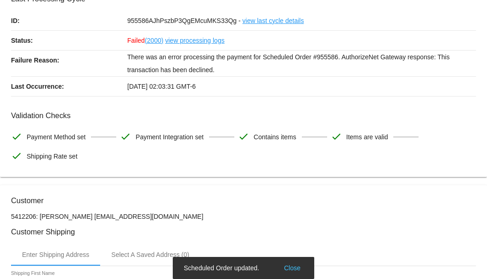
scroll to position [0, 0]
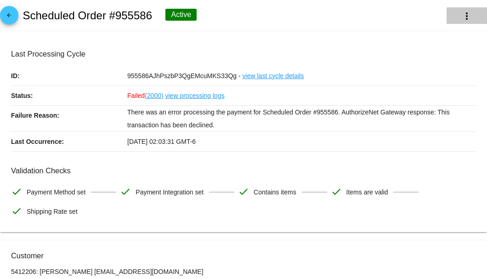
click at [461, 18] on mat-icon "more_vert" at bounding box center [466, 16] width 11 height 11
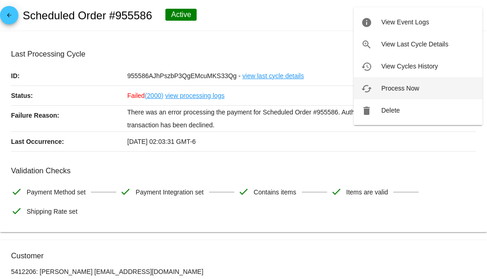
click at [408, 82] on button "cached Process Now" at bounding box center [417, 88] width 129 height 22
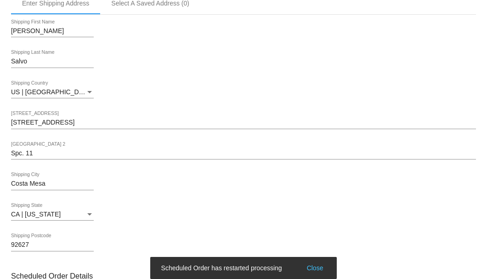
scroll to position [372, 0]
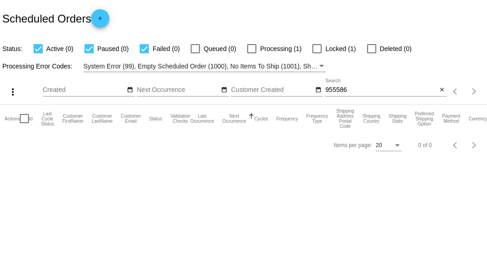
click at [360, 89] on input "955586" at bounding box center [381, 89] width 112 height 7
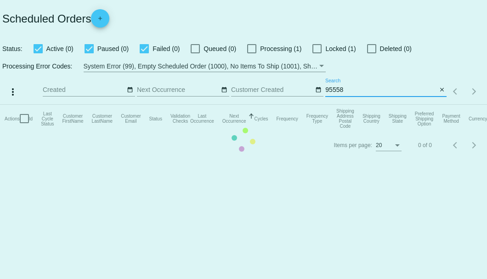
type input "955586"
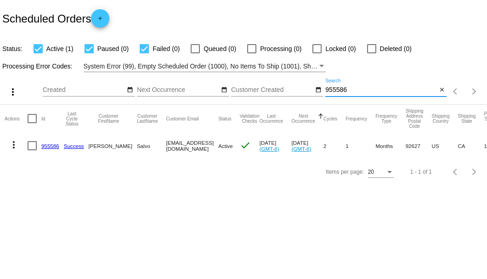
click at [51, 146] on link "955586" at bounding box center [50, 146] width 18 height 6
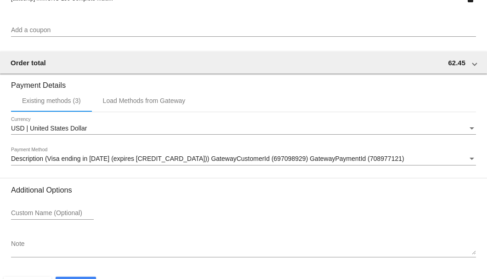
scroll to position [886, 0]
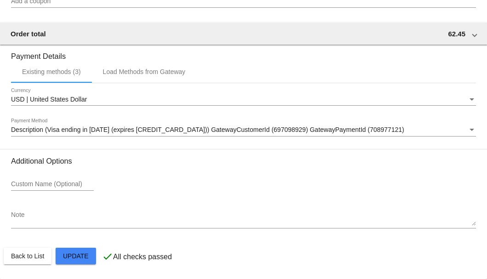
click at [47, 220] on textarea "Note" at bounding box center [243, 218] width 465 height 15
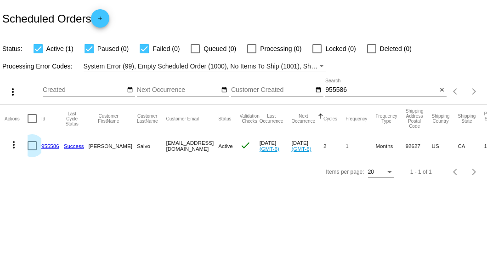
click at [32, 147] on div at bounding box center [32, 145] width 9 height 9
click at [32, 150] on input "checkbox" at bounding box center [32, 150] width 0 height 0
checkbox input "true"
click at [15, 143] on mat-icon "more_vert" at bounding box center [13, 144] width 11 height 11
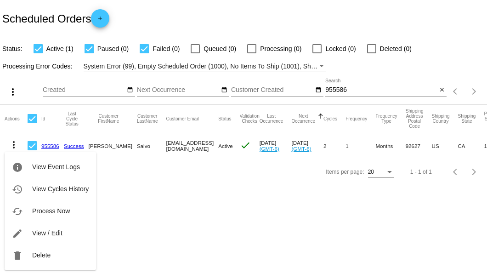
click at [176, 228] on div at bounding box center [243, 139] width 487 height 279
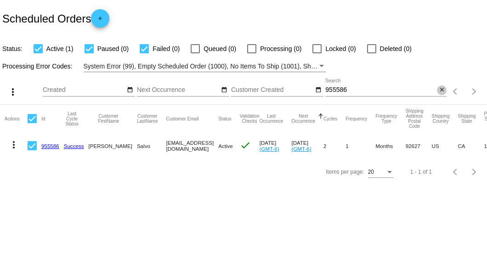
click at [443, 90] on mat-icon "close" at bounding box center [441, 89] width 6 height 7
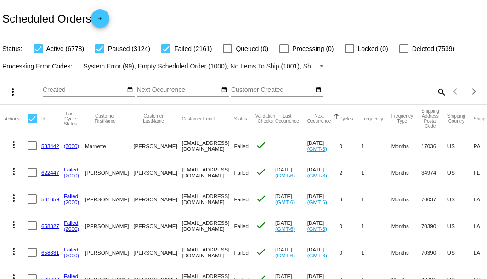
click at [438, 99] on mat-icon "search" at bounding box center [440, 91] width 11 height 14
click at [437, 94] on input "Search" at bounding box center [385, 89] width 121 height 7
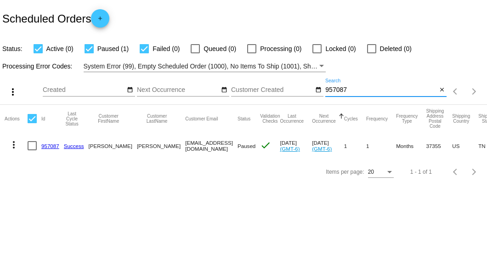
type input "957087"
click at [32, 142] on div at bounding box center [32, 145] width 9 height 9
click at [32, 150] on input "checkbox" at bounding box center [32, 150] width 0 height 0
checkbox input "true"
click at [15, 146] on mat-icon "more_vert" at bounding box center [13, 144] width 11 height 11
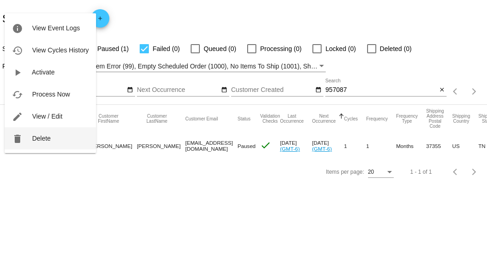
click at [41, 144] on button "delete Delete" at bounding box center [50, 138] width 91 height 22
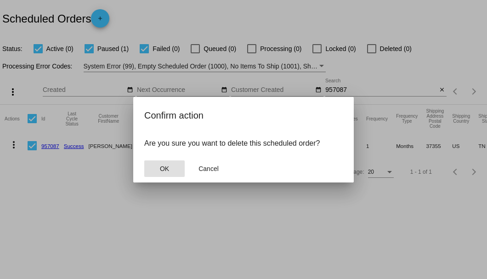
click at [108, 163] on div at bounding box center [243, 139] width 487 height 279
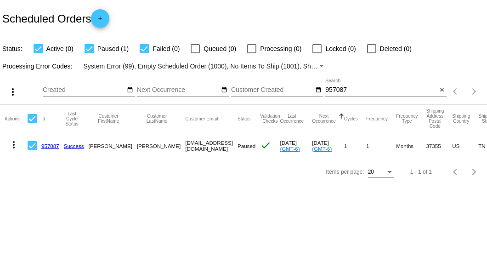
click at [55, 147] on link "957087" at bounding box center [50, 146] width 18 height 6
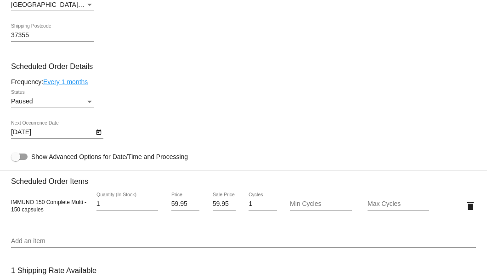
scroll to position [612, 0]
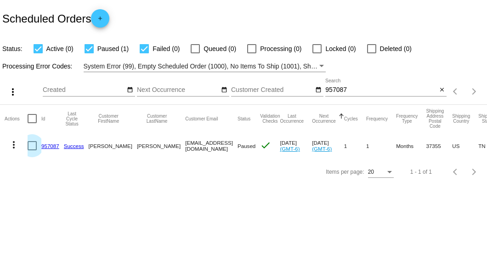
click at [34, 148] on div at bounding box center [32, 145] width 9 height 9
click at [32, 150] on input "checkbox" at bounding box center [32, 150] width 0 height 0
checkbox input "true"
click at [17, 146] on mat-icon "more_vert" at bounding box center [13, 144] width 11 height 11
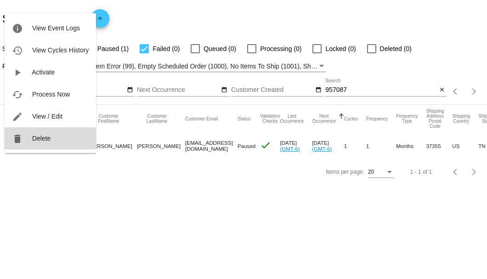
click at [49, 137] on span "Delete" at bounding box center [41, 137] width 18 height 7
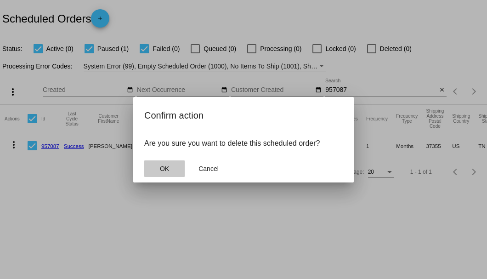
click at [157, 167] on button "OK" at bounding box center [164, 168] width 40 height 17
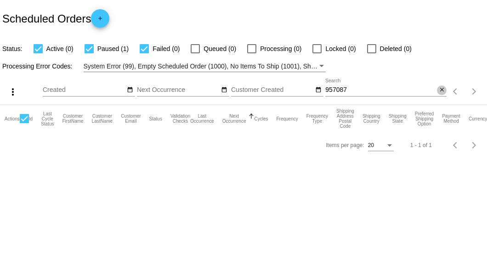
click at [441, 91] on mat-icon "close" at bounding box center [441, 89] width 6 height 7
